Goal: Information Seeking & Learning: Learn about a topic

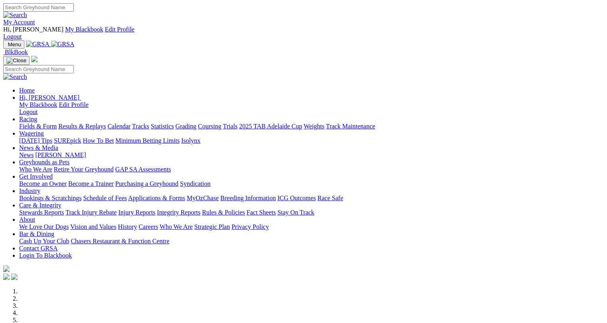
click at [93, 123] on link "Results & Replays" at bounding box center [81, 126] width 47 height 7
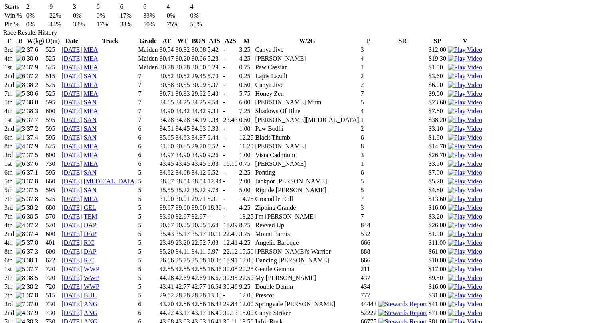
scroll to position [600, 0]
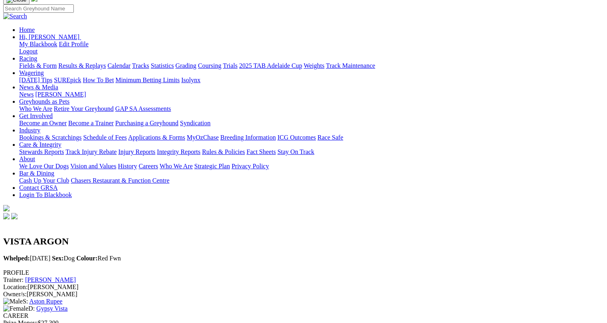
scroll to position [0, 0]
